Goal: Register for event/course

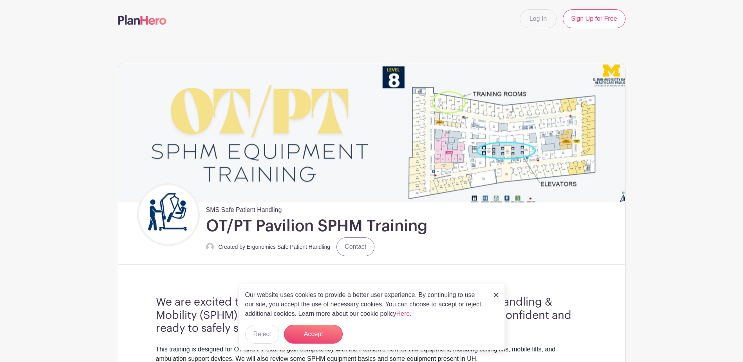
click at [311, 322] on div "Our website uses cookies to provide a better user experience. By continuing to …" at bounding box center [372, 317] width 266 height 67
click at [311, 328] on button "Accept" at bounding box center [313, 334] width 59 height 19
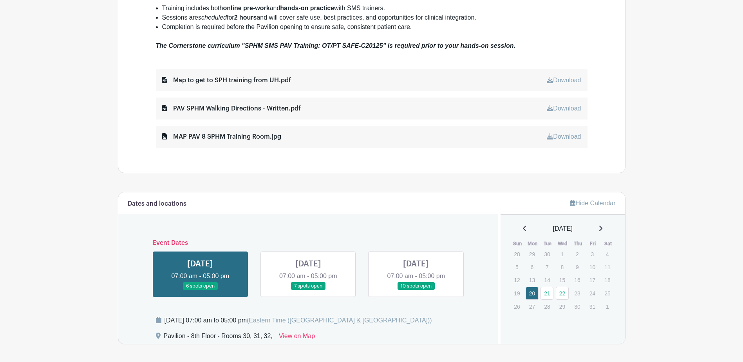
scroll to position [392, 0]
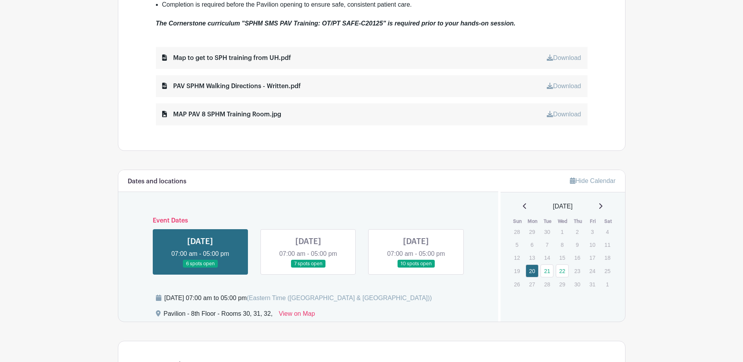
click at [603, 208] on icon at bounding box center [601, 206] width 4 height 6
click at [523, 207] on icon at bounding box center [524, 205] width 3 height 5
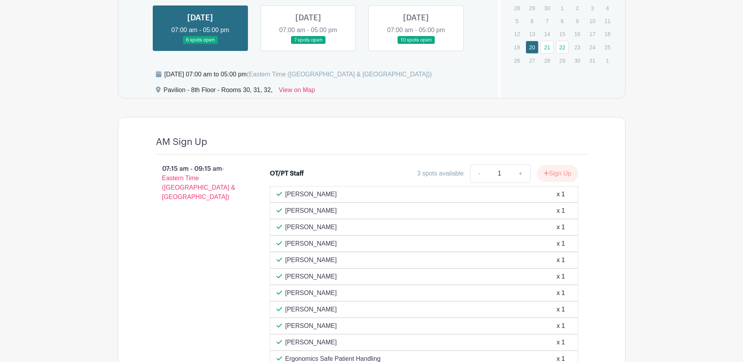
scroll to position [572, 0]
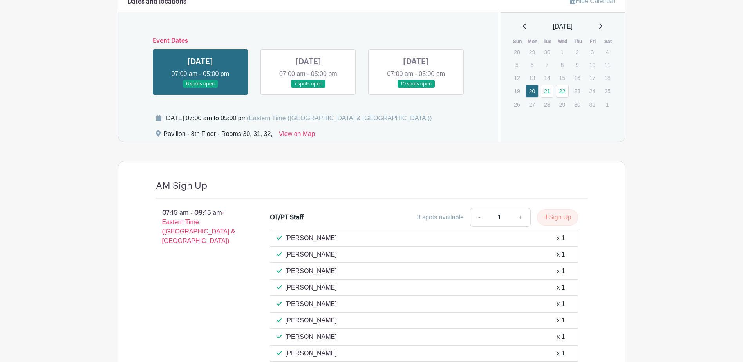
click at [308, 88] on link at bounding box center [308, 88] width 0 height 0
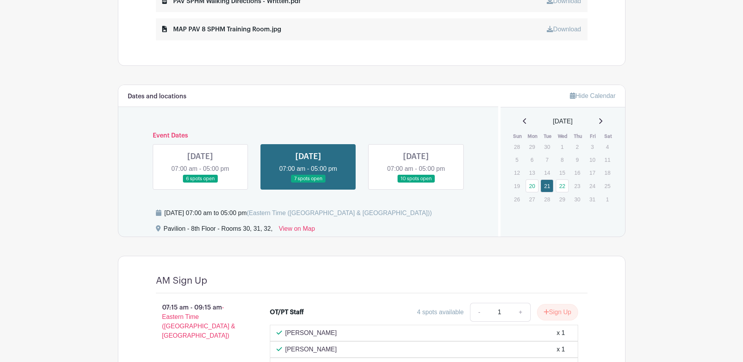
scroll to position [454, 0]
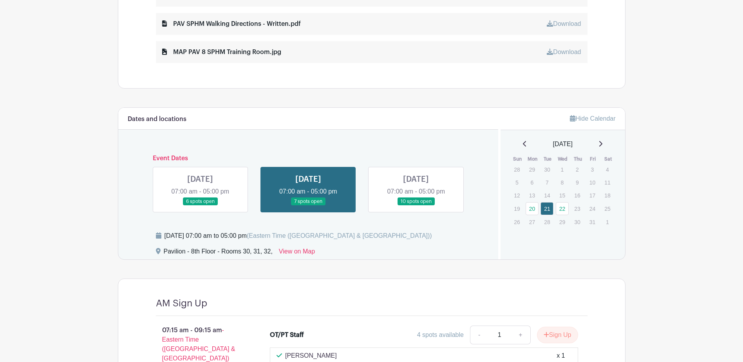
click at [416, 206] on link at bounding box center [416, 206] width 0 height 0
